Goal: Task Accomplishment & Management: Use online tool/utility

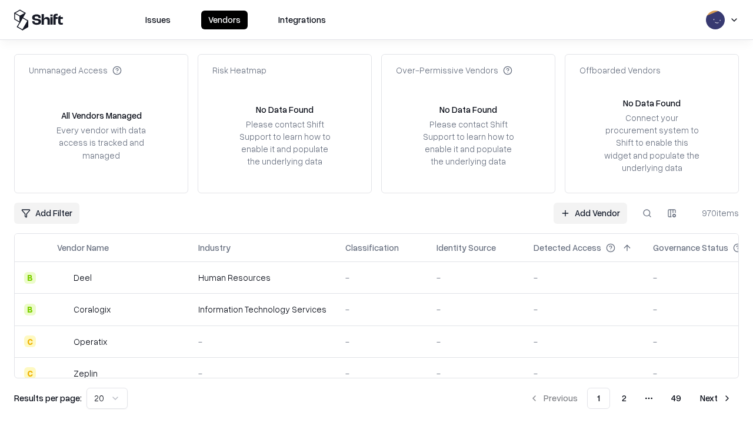
click at [590, 213] on link "Add Vendor" at bounding box center [589, 213] width 73 height 21
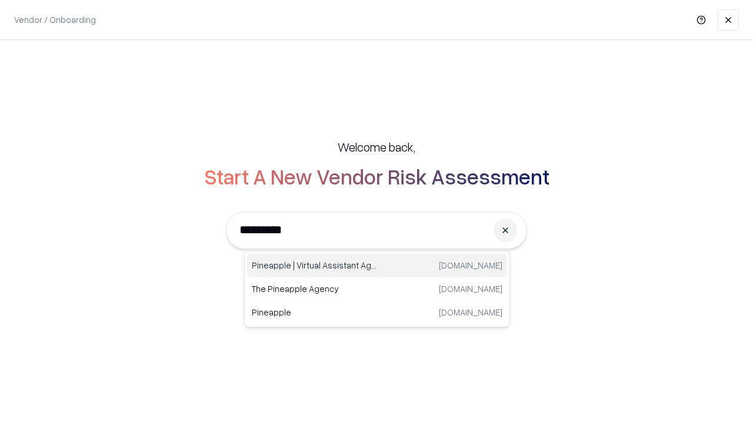
click at [377, 266] on div "Pineapple | Virtual Assistant Agency trypineapple.com" at bounding box center [377, 266] width 260 height 24
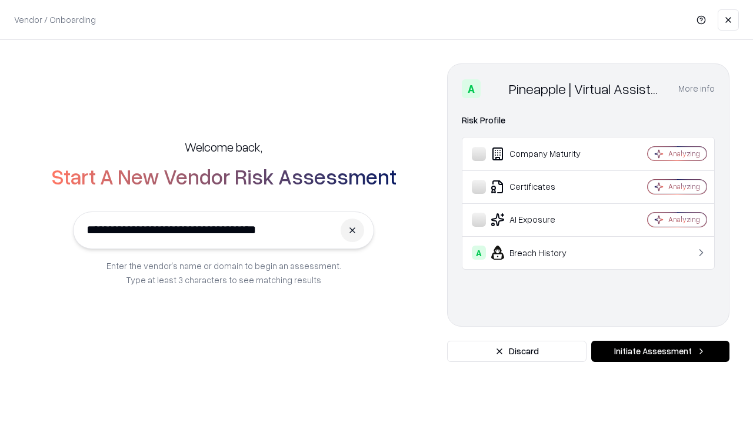
type input "**********"
click at [660, 352] on button "Initiate Assessment" at bounding box center [660, 351] width 138 height 21
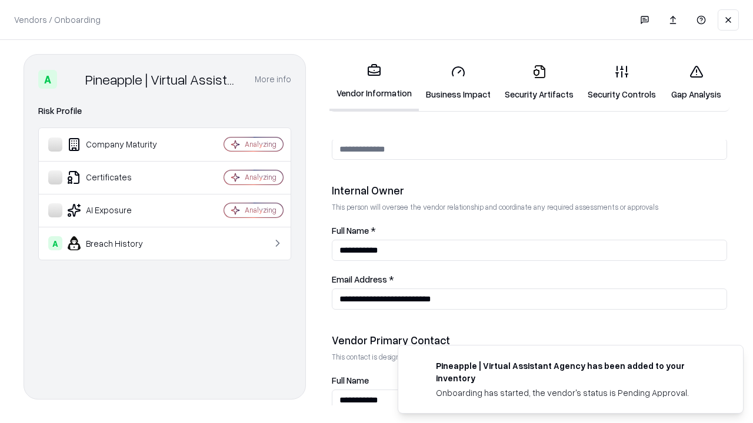
scroll to position [609, 0]
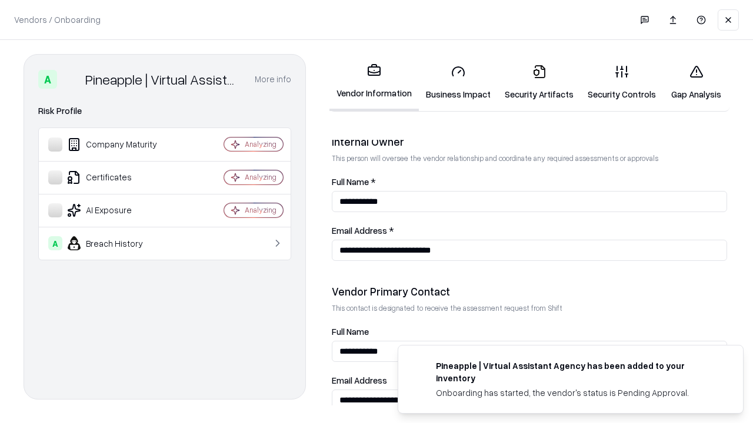
click at [539, 82] on link "Security Artifacts" at bounding box center [538, 82] width 83 height 55
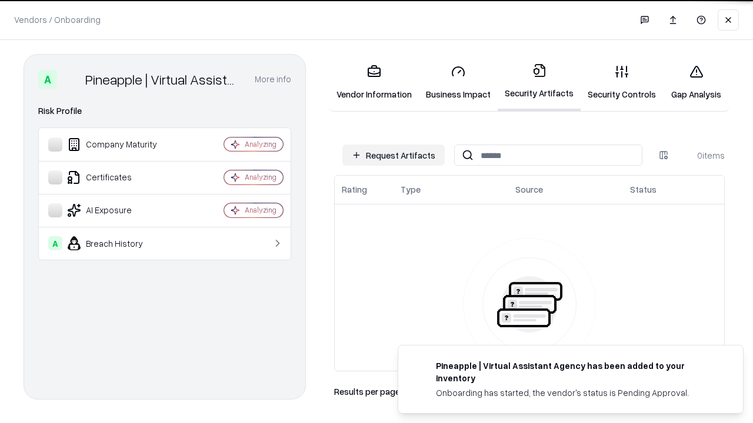
click at [393, 155] on button "Request Artifacts" at bounding box center [393, 155] width 102 height 21
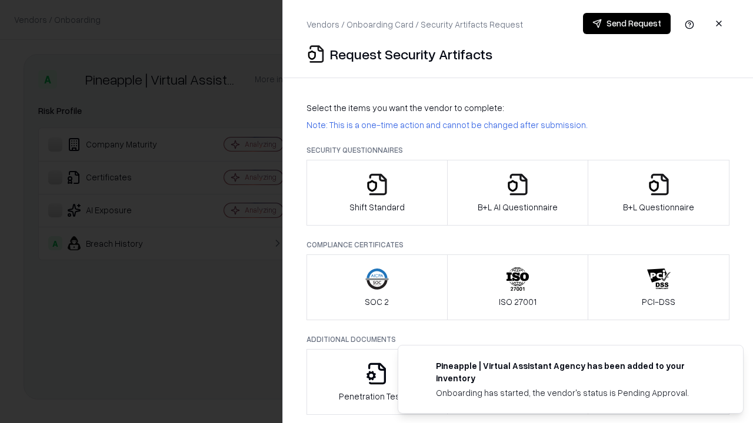
click at [658, 193] on icon "button" at bounding box center [659, 185] width 24 height 24
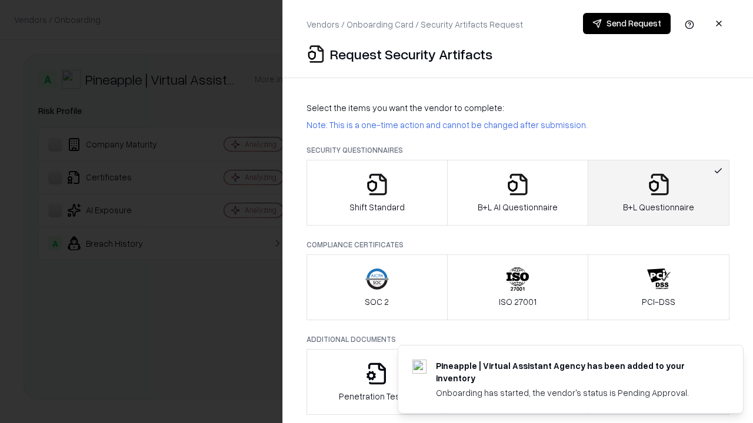
click at [517, 193] on icon "button" at bounding box center [518, 185] width 24 height 24
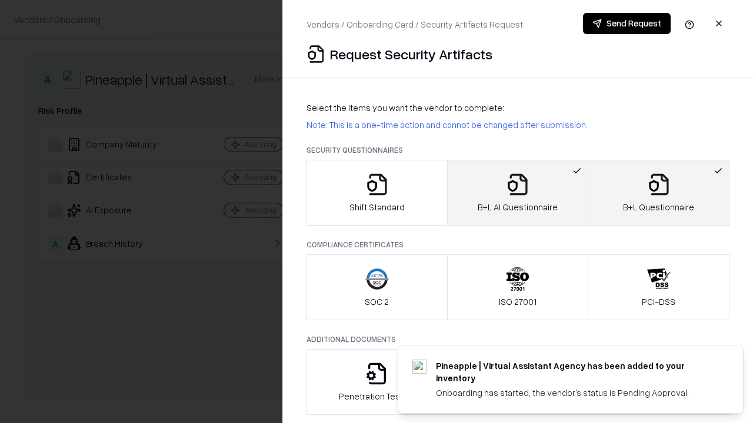
click at [626, 24] on button "Send Request" at bounding box center [627, 23] width 88 height 21
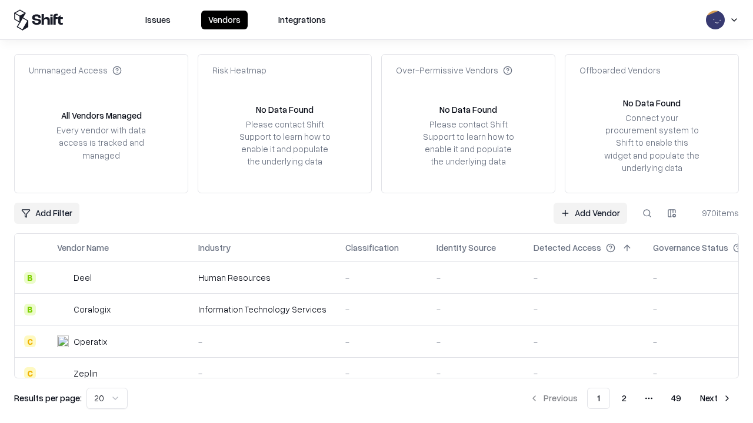
click at [647, 213] on button at bounding box center [646, 213] width 21 height 21
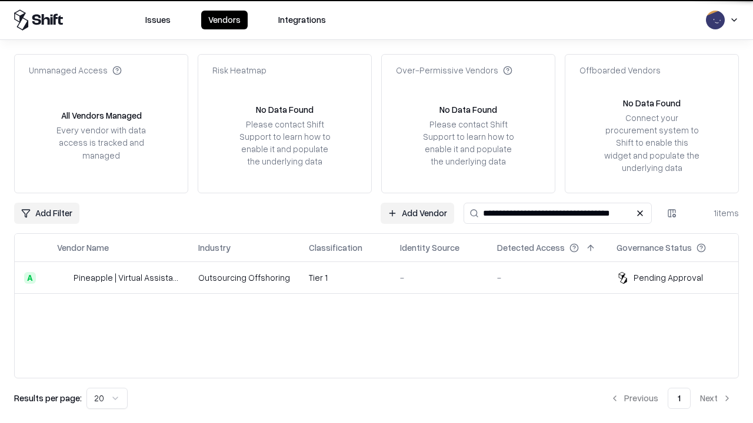
type input "**********"
click at [383, 278] on td "Tier 1" at bounding box center [344, 278] width 91 height 32
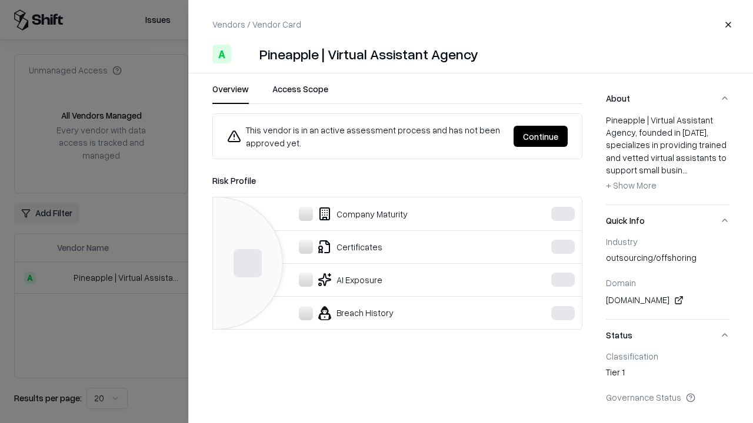
click at [567, 136] on button "Continue" at bounding box center [540, 136] width 54 height 21
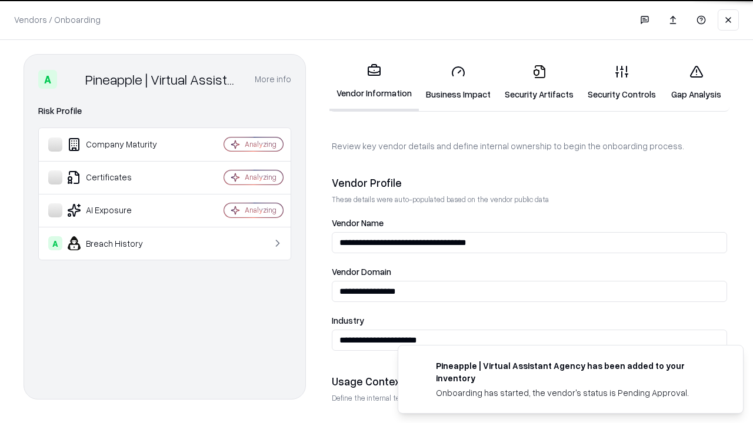
click at [539, 82] on link "Security Artifacts" at bounding box center [538, 82] width 83 height 55
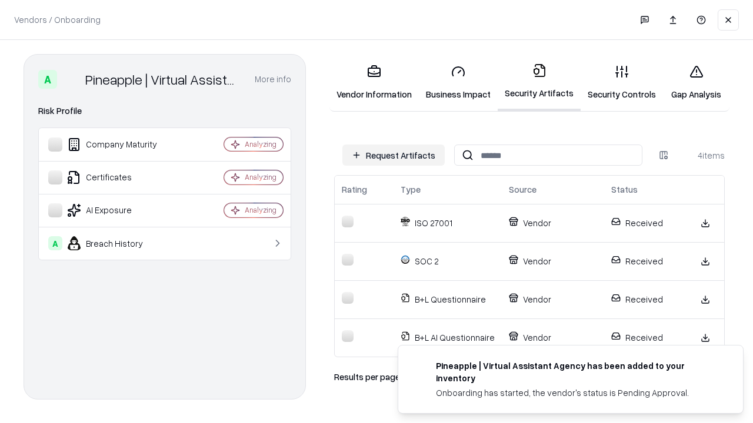
click at [696, 82] on link "Gap Analysis" at bounding box center [696, 82] width 66 height 55
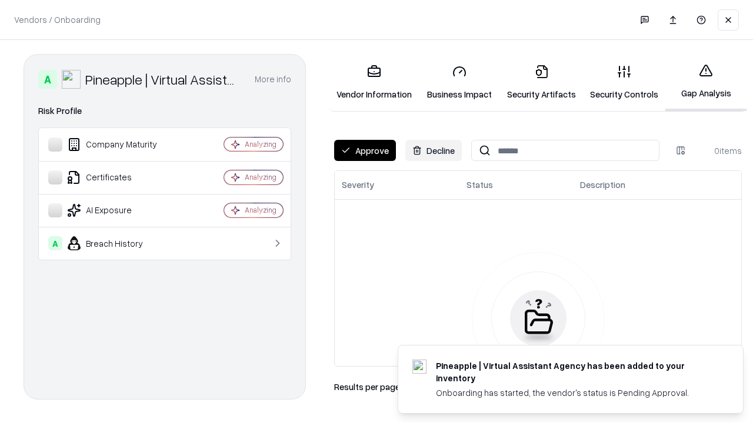
click at [365, 151] on button "Approve" at bounding box center [365, 150] width 62 height 21
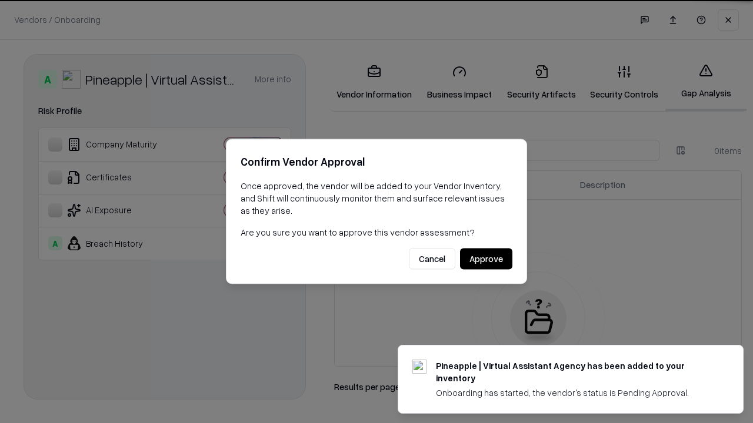
click at [486, 259] on button "Approve" at bounding box center [486, 259] width 52 height 21
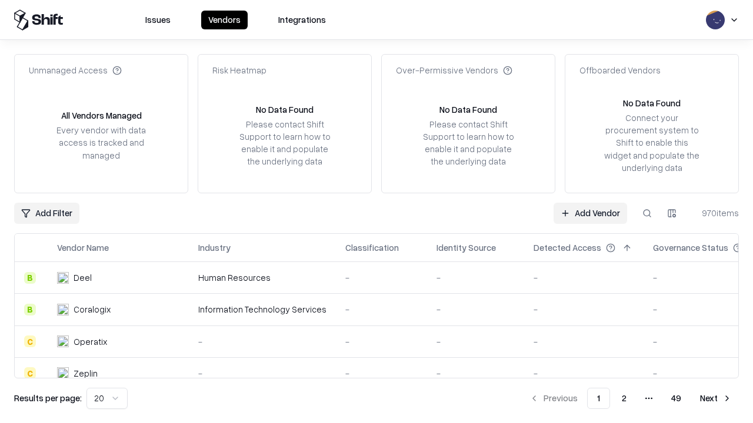
type input "**********"
click at [590, 213] on link "Add Vendor" at bounding box center [589, 213] width 73 height 21
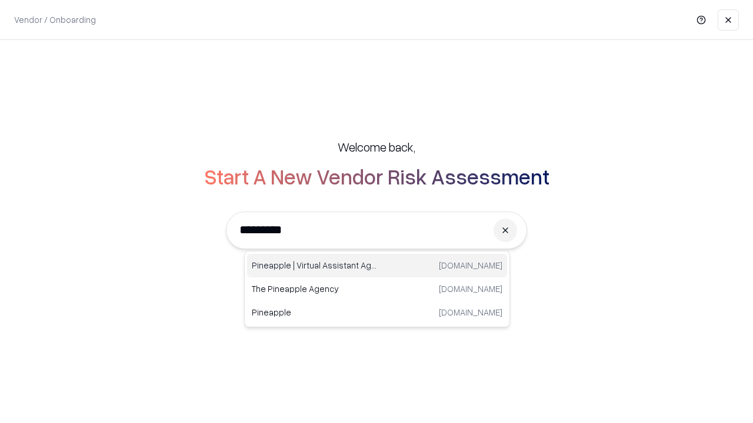
click at [377, 266] on div "Pineapple | Virtual Assistant Agency trypineapple.com" at bounding box center [377, 266] width 260 height 24
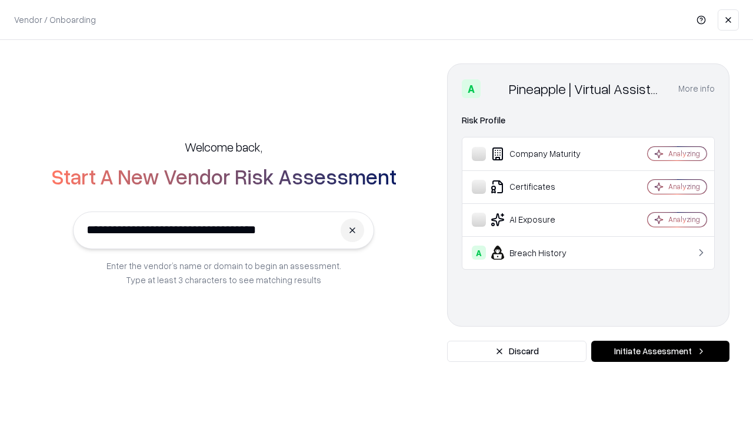
type input "**********"
click at [660, 352] on button "Initiate Assessment" at bounding box center [660, 351] width 138 height 21
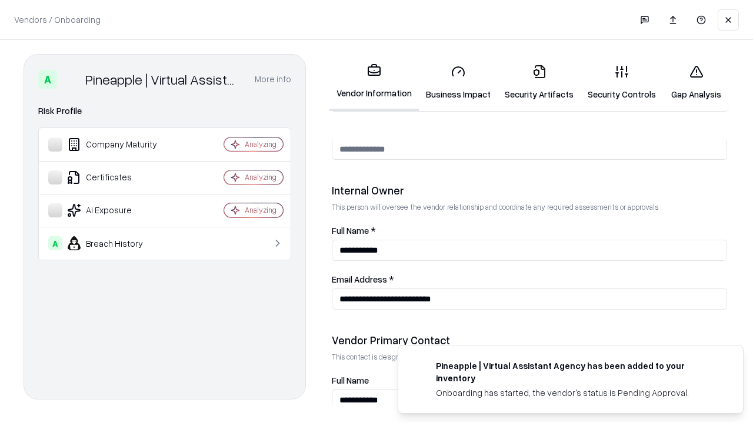
scroll to position [609, 0]
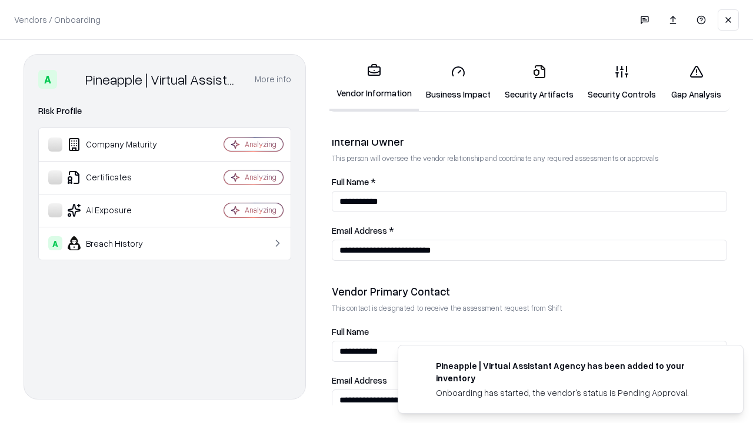
click at [696, 82] on link "Gap Analysis" at bounding box center [696, 82] width 66 height 55
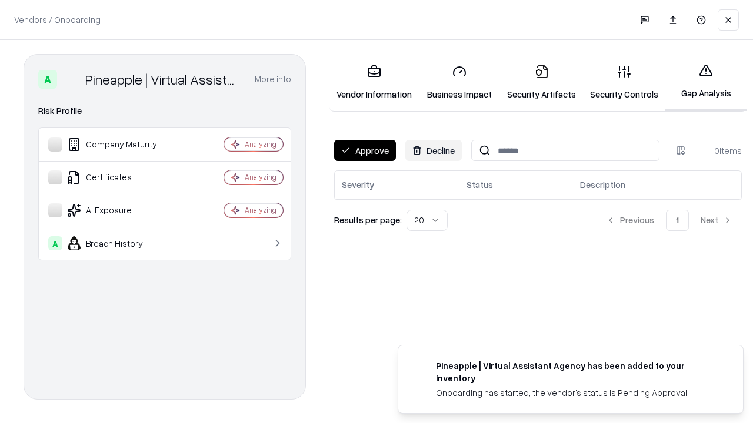
click at [365, 151] on button "Approve" at bounding box center [365, 150] width 62 height 21
